Goal: Transaction & Acquisition: Obtain resource

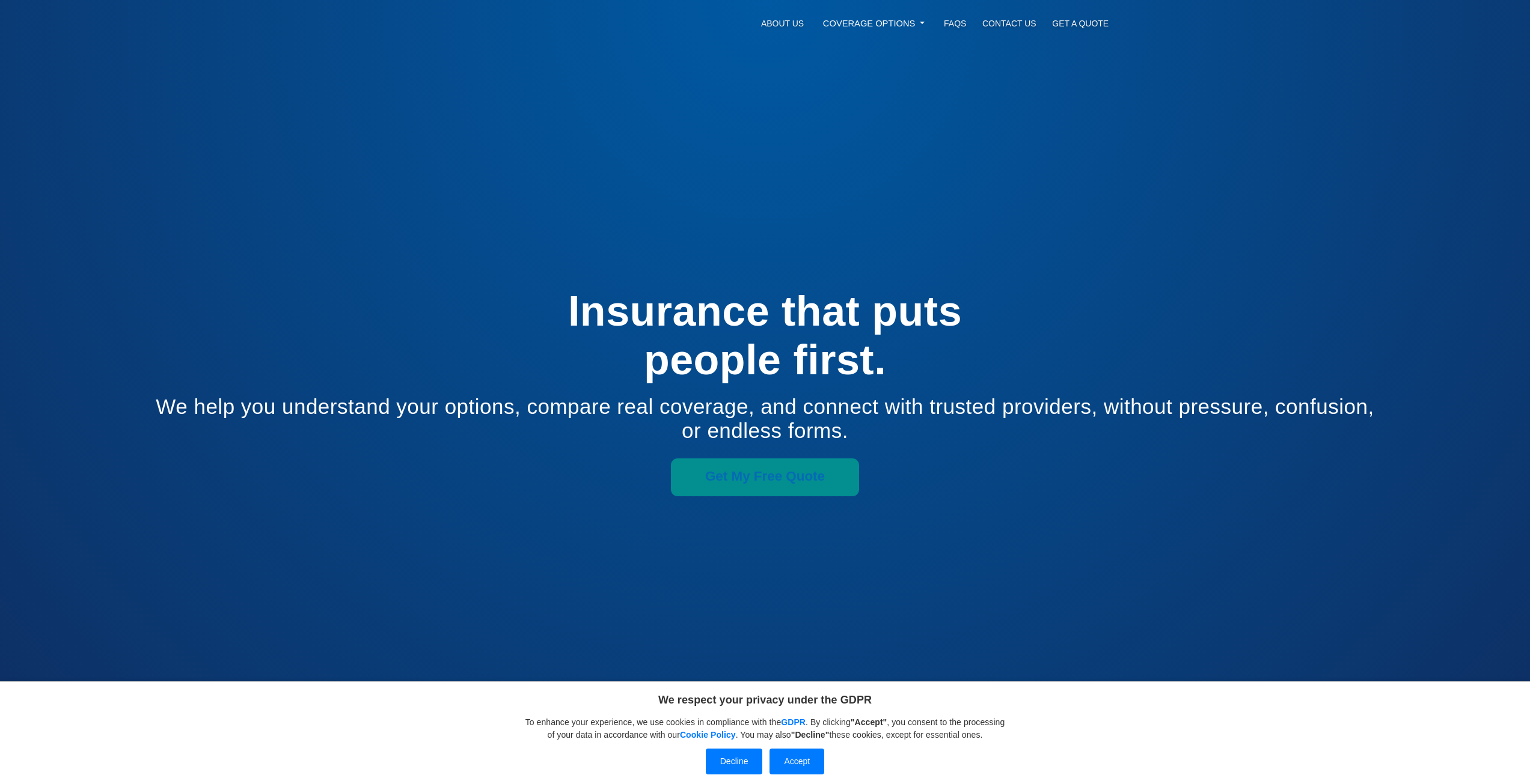
click at [744, 471] on span "Get My Free Quote" at bounding box center [764, 476] width 119 height 15
click at [733, 483] on span "Get My Free Quote" at bounding box center [764, 476] width 119 height 15
